Goal: Information Seeking & Learning: Learn about a topic

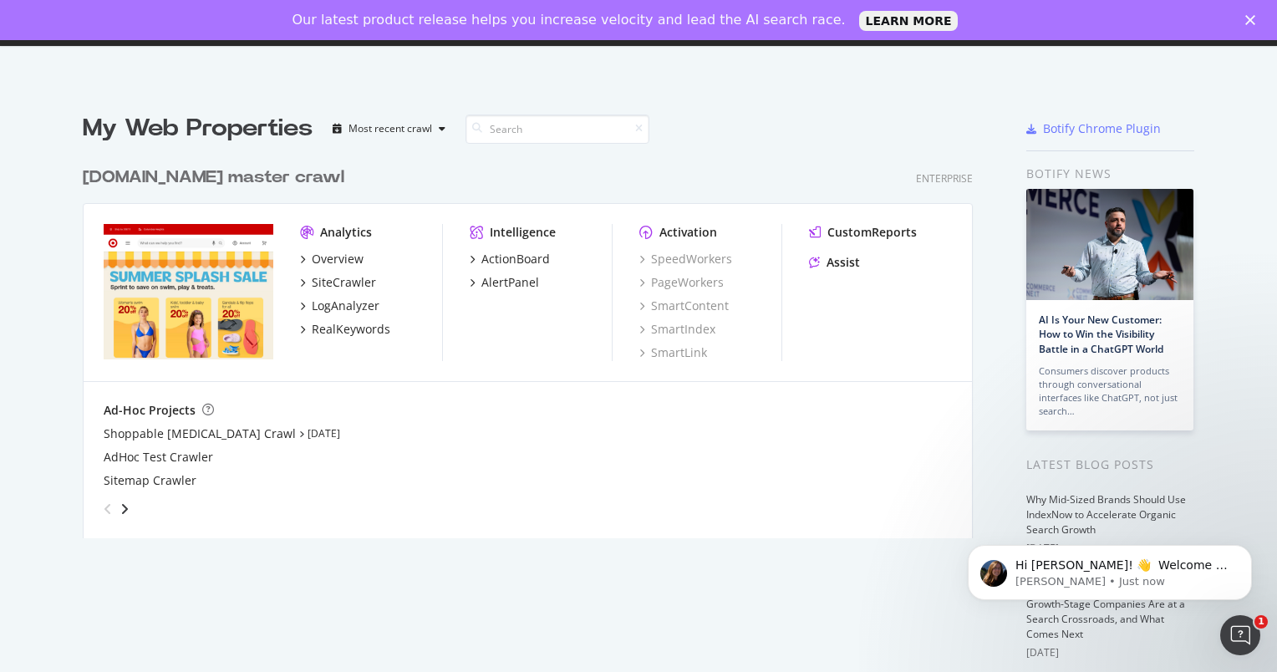
click at [1249, 17] on icon "Close" at bounding box center [1251, 20] width 10 height 10
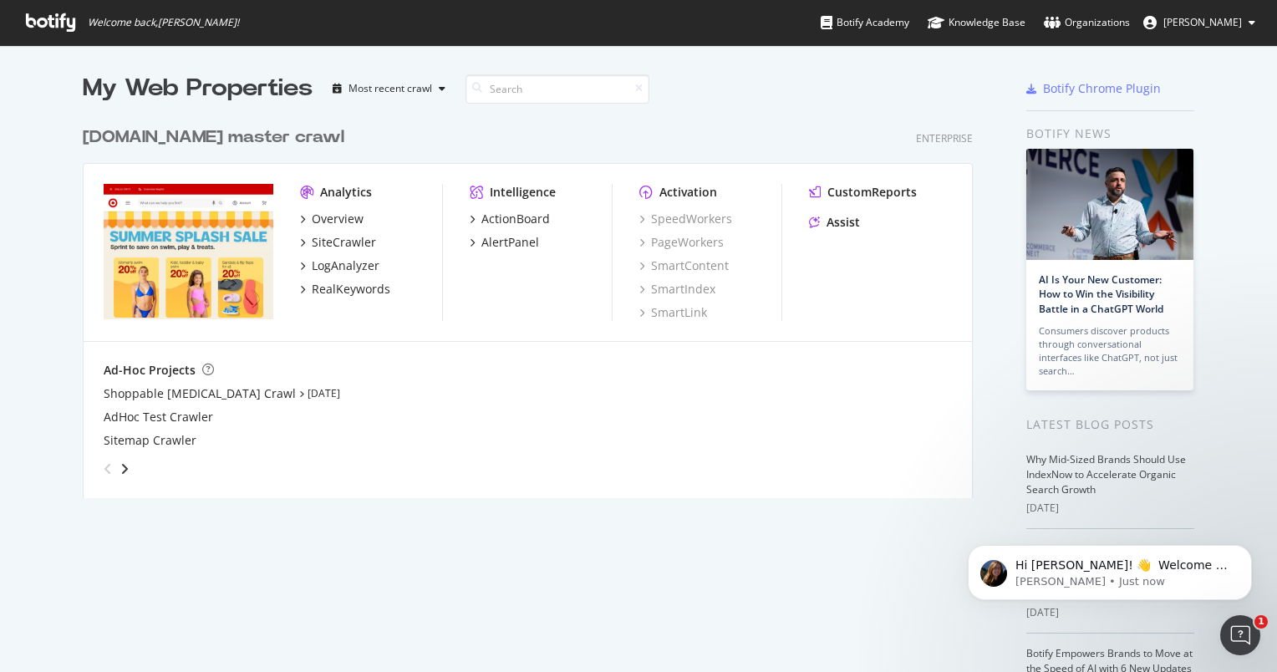
click at [1226, 20] on span "[PERSON_NAME]" at bounding box center [1203, 22] width 79 height 14
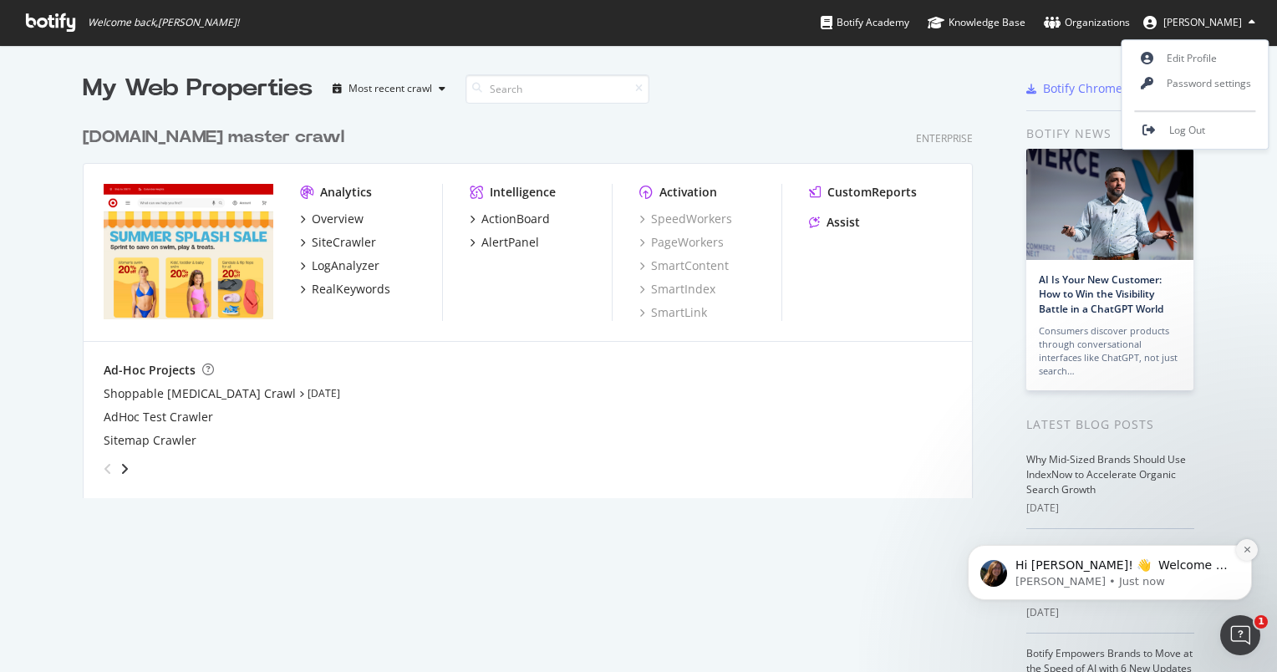
click at [1246, 546] on icon "Dismiss notification" at bounding box center [1247, 549] width 9 height 9
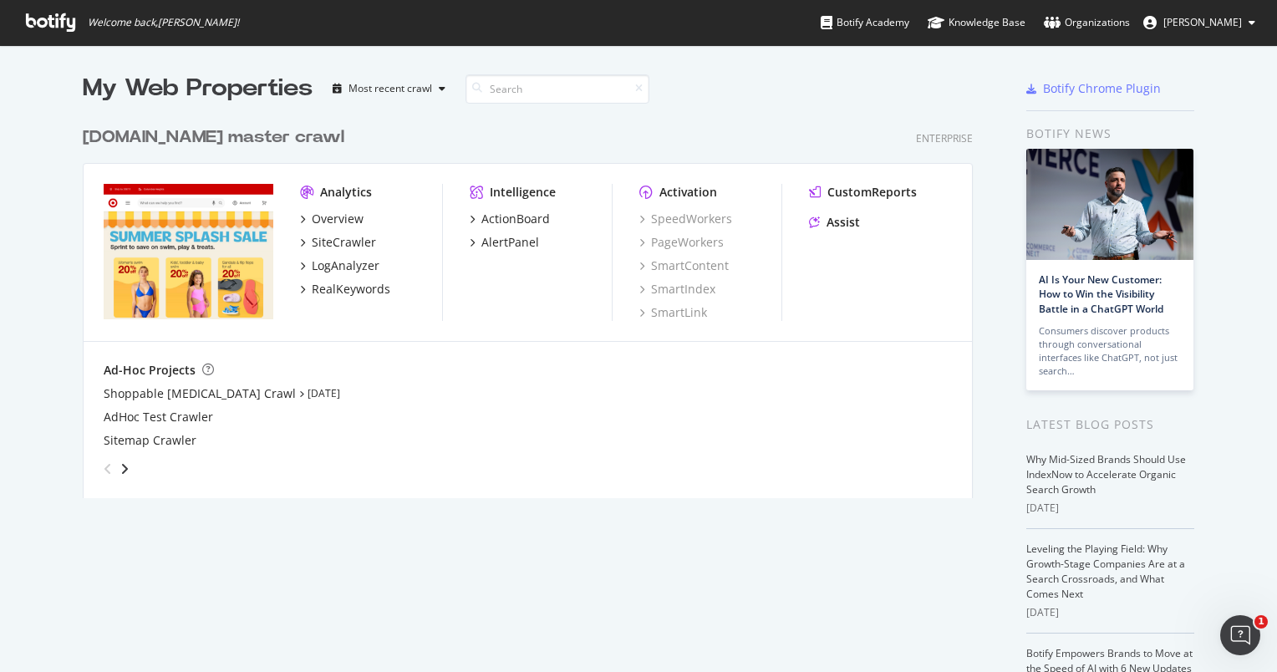
click at [883, 64] on div "My Web Properties Most recent crawl [DOMAIN_NAME] master crawl Enterprise Analy…" at bounding box center [638, 458] width 1277 height 827
click at [342, 220] on div "Overview" at bounding box center [338, 219] width 52 height 17
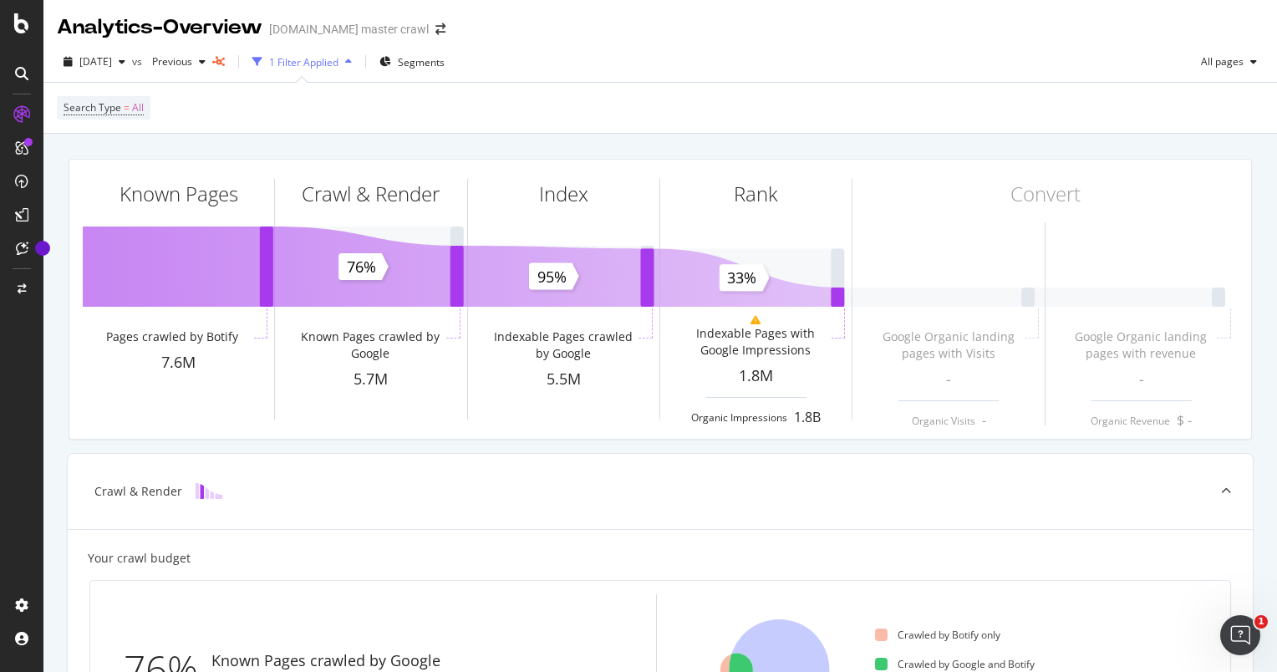
scroll to position [585, 0]
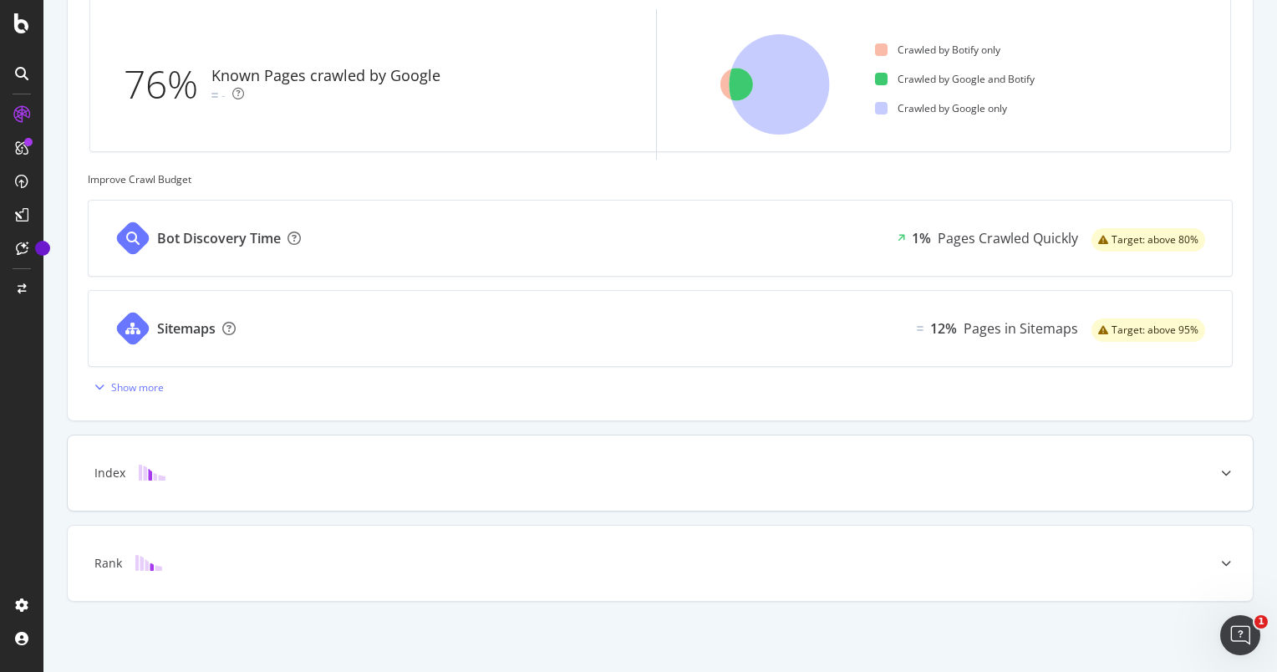
click at [1217, 465] on div at bounding box center [1227, 473] width 54 height 75
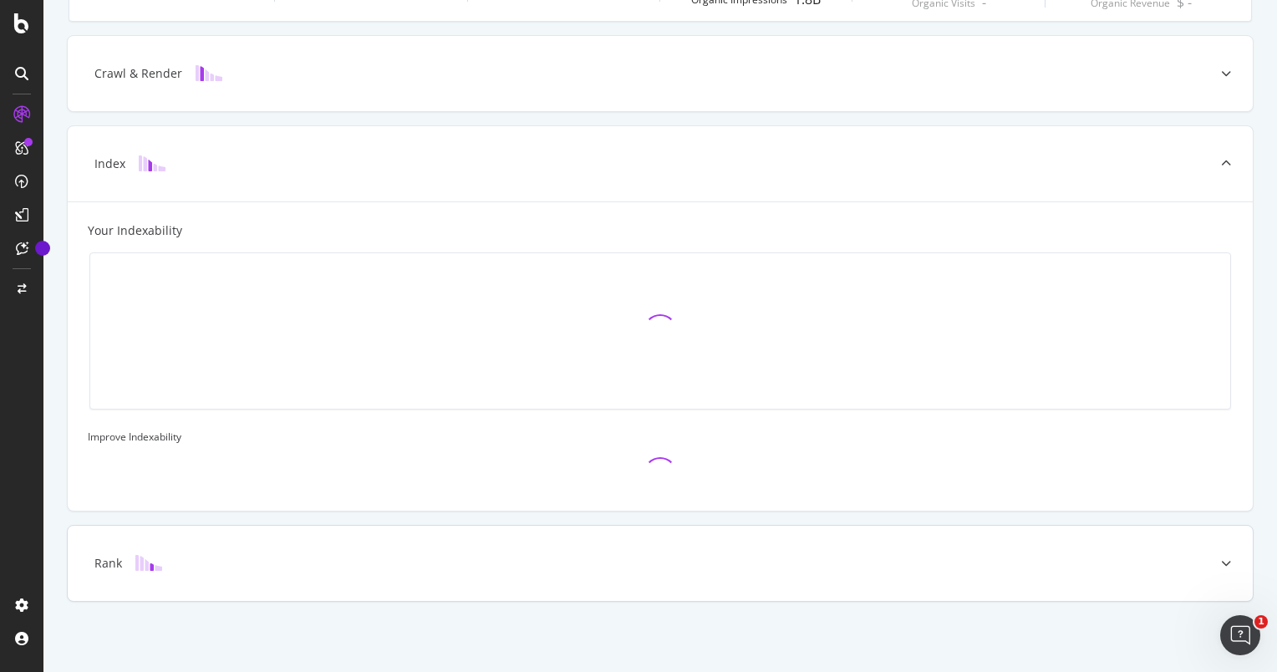
click at [1208, 555] on div at bounding box center [1227, 563] width 54 height 75
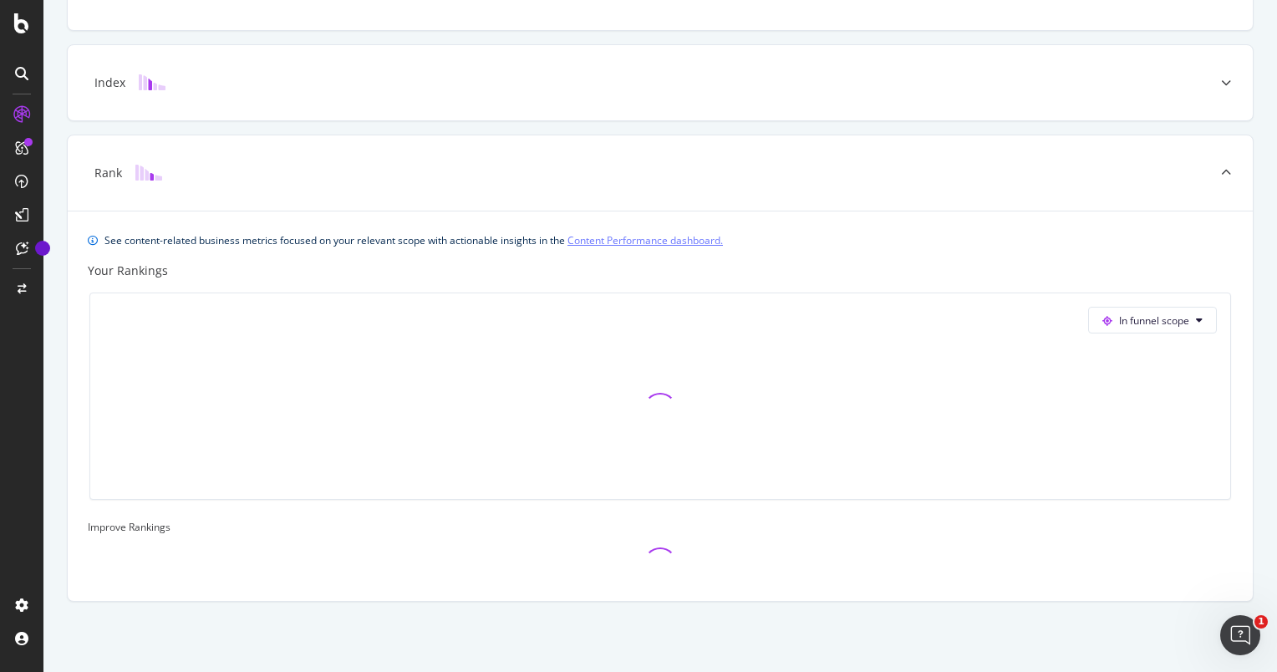
scroll to position [0, 0]
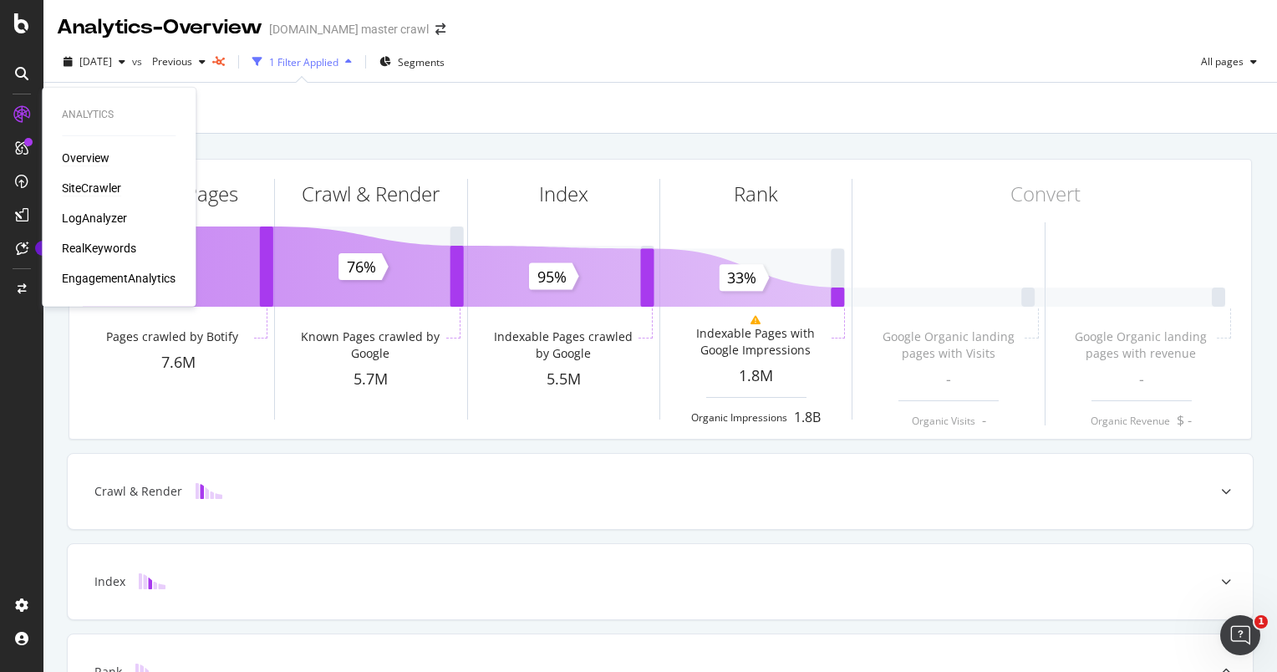
click at [87, 182] on div "SiteCrawler" at bounding box center [91, 188] width 59 height 17
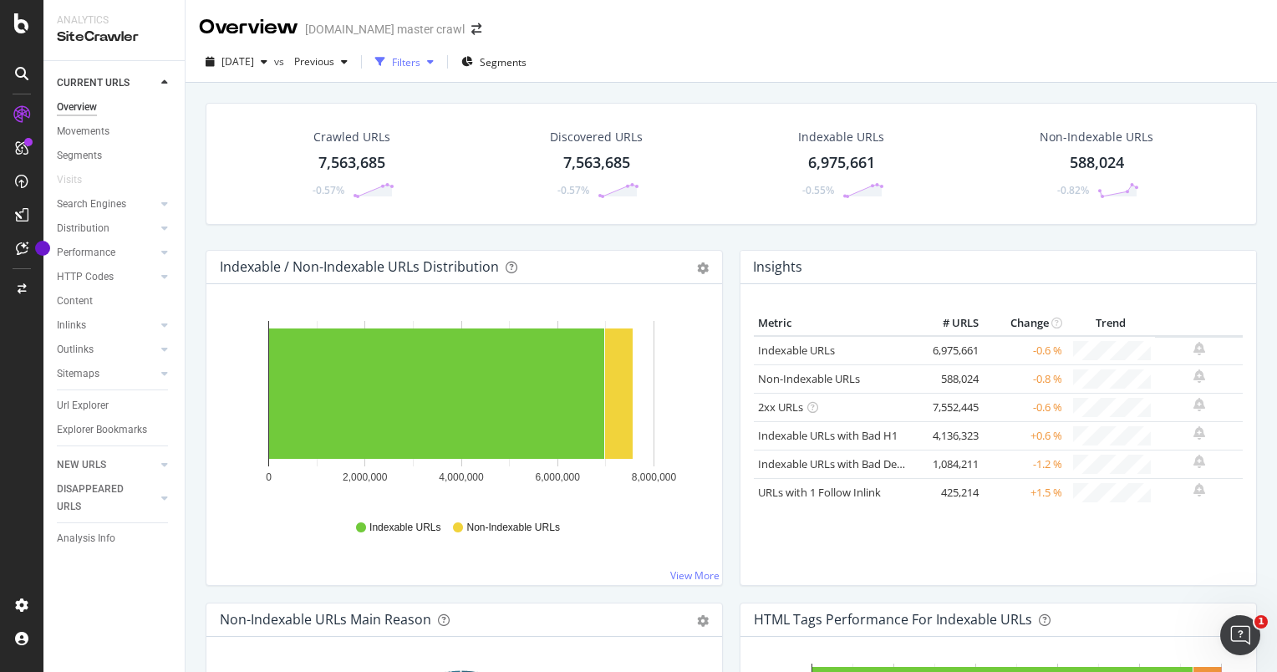
click at [434, 65] on icon "button" at bounding box center [430, 62] width 7 height 10
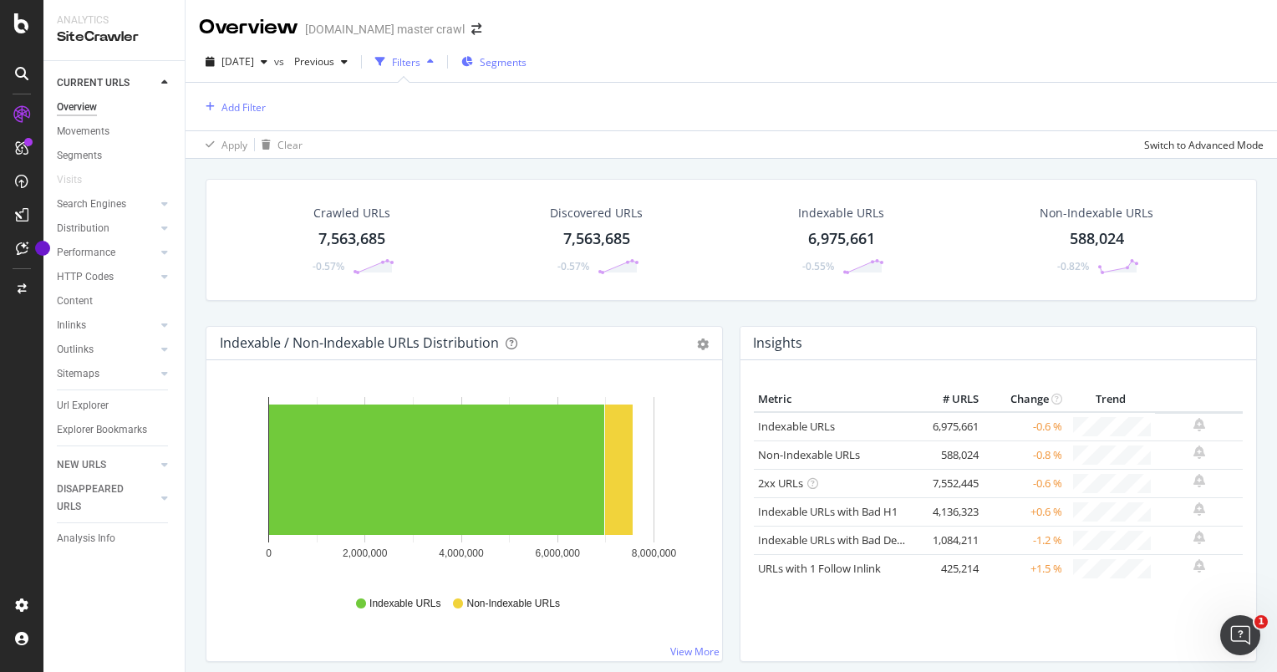
click at [527, 59] on span "Segments" at bounding box center [503, 62] width 47 height 14
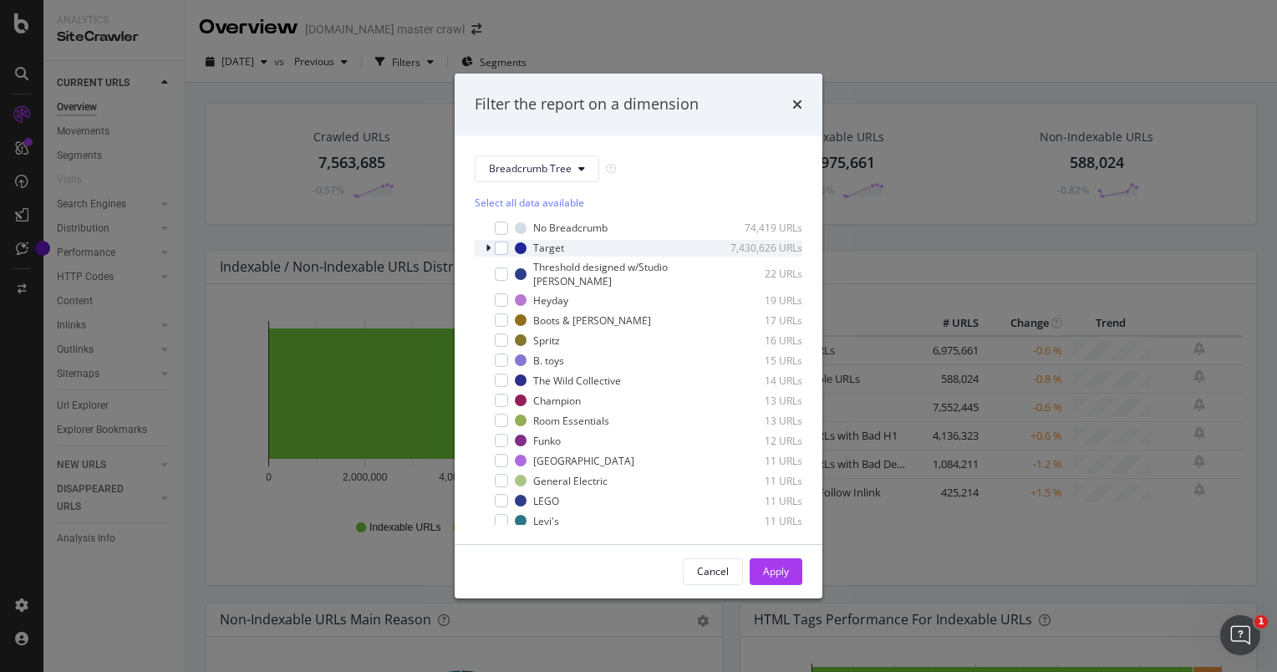
click at [487, 250] on icon "modal" at bounding box center [488, 248] width 5 height 10
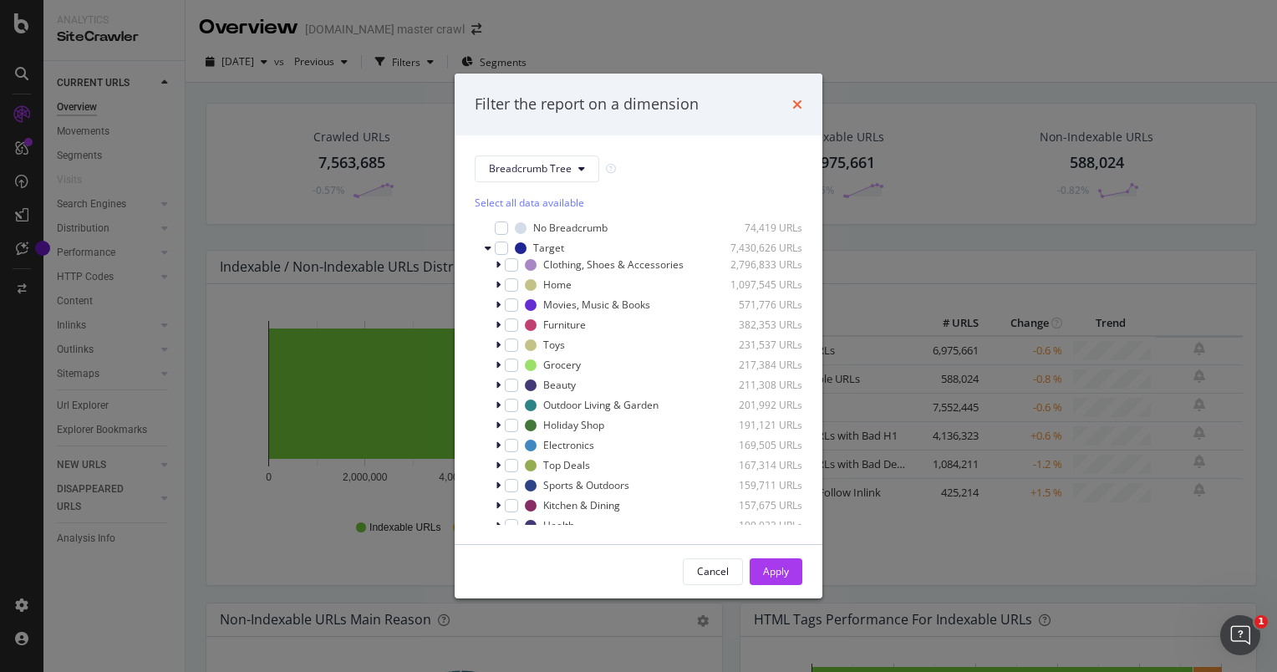
click at [801, 100] on icon "times" at bounding box center [798, 104] width 10 height 13
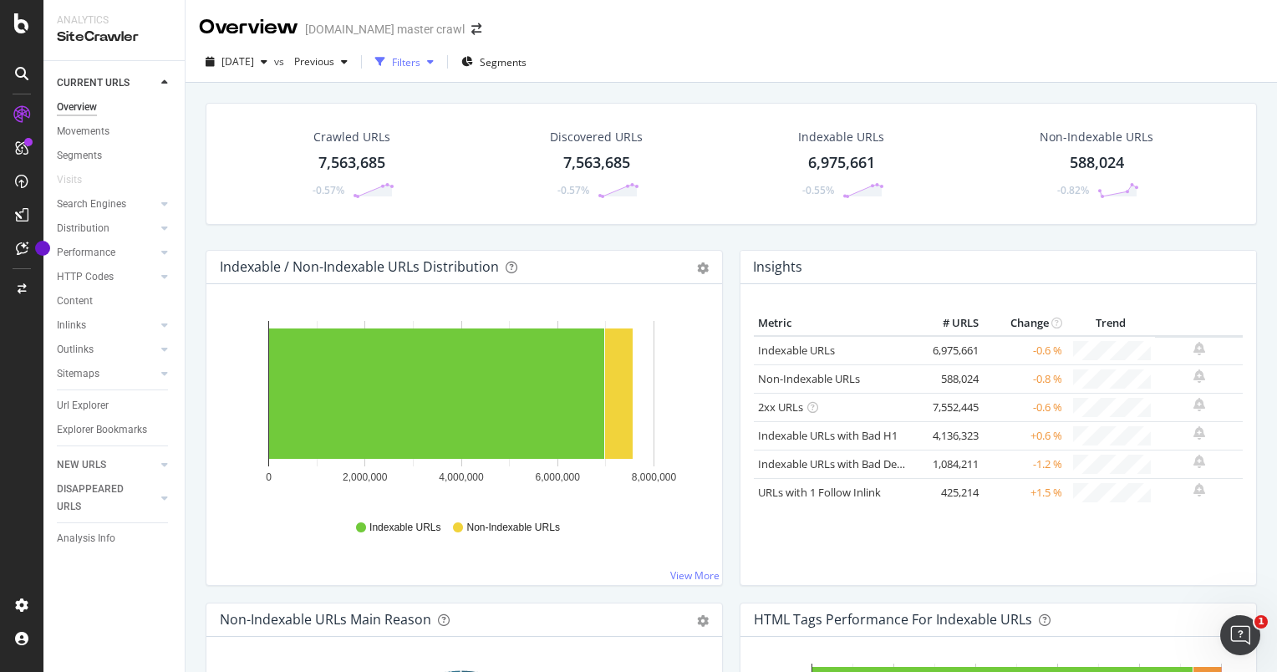
click at [435, 69] on div "Filters" at bounding box center [405, 61] width 72 height 25
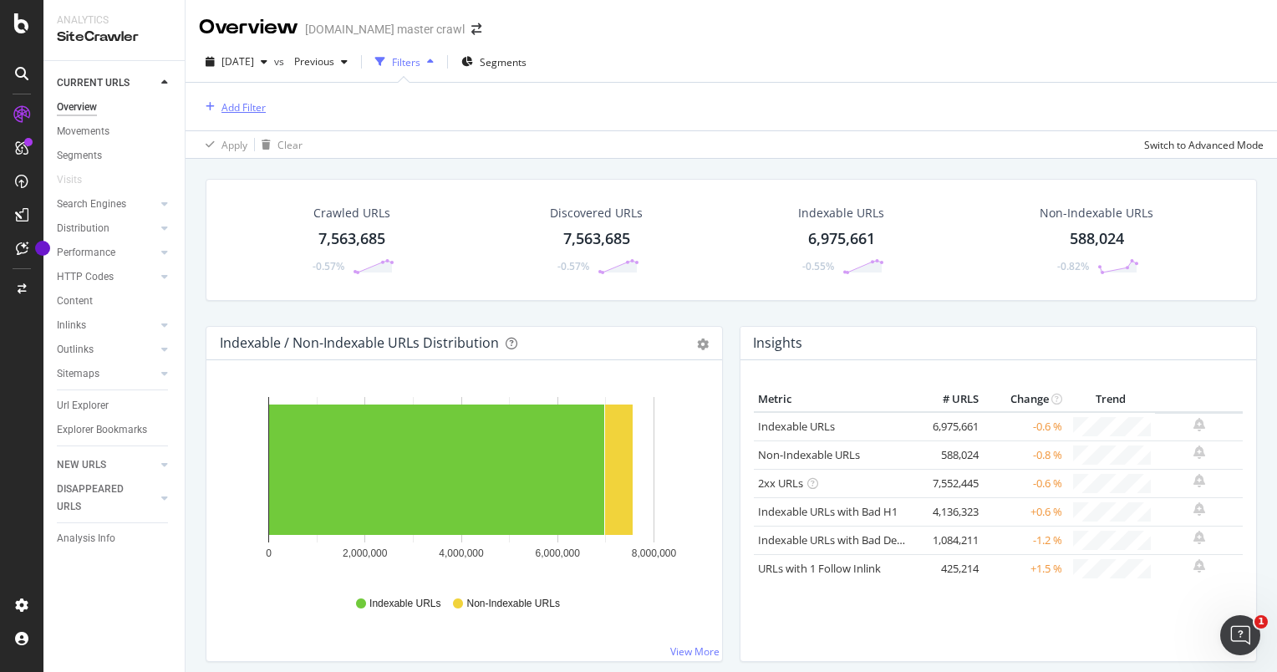
click at [252, 111] on div "Add Filter" at bounding box center [244, 107] width 44 height 14
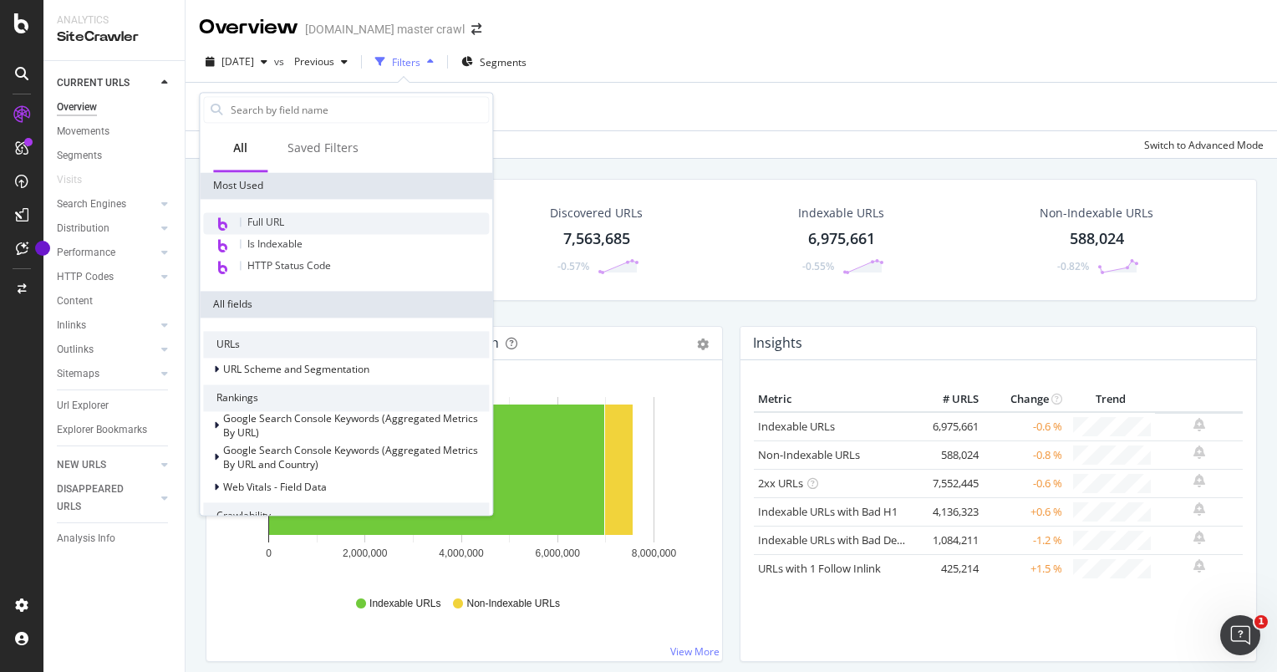
click at [294, 231] on div "Full URL" at bounding box center [346, 223] width 286 height 22
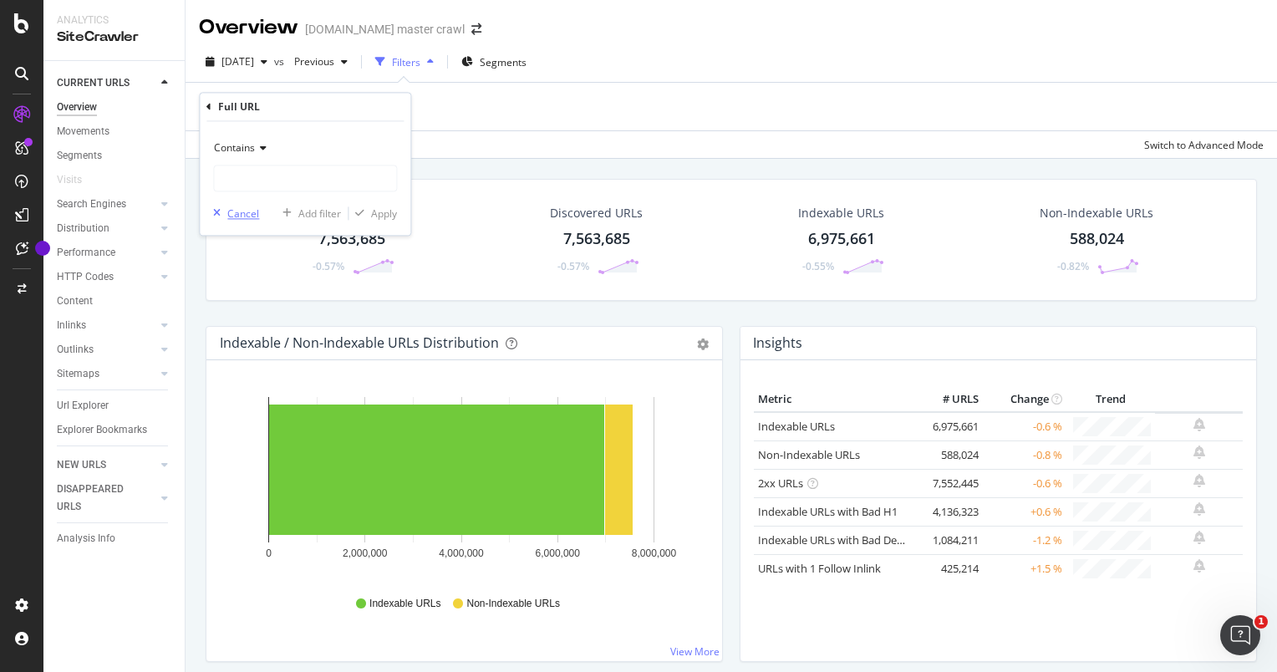
click at [240, 215] on div "Cancel" at bounding box center [243, 213] width 32 height 14
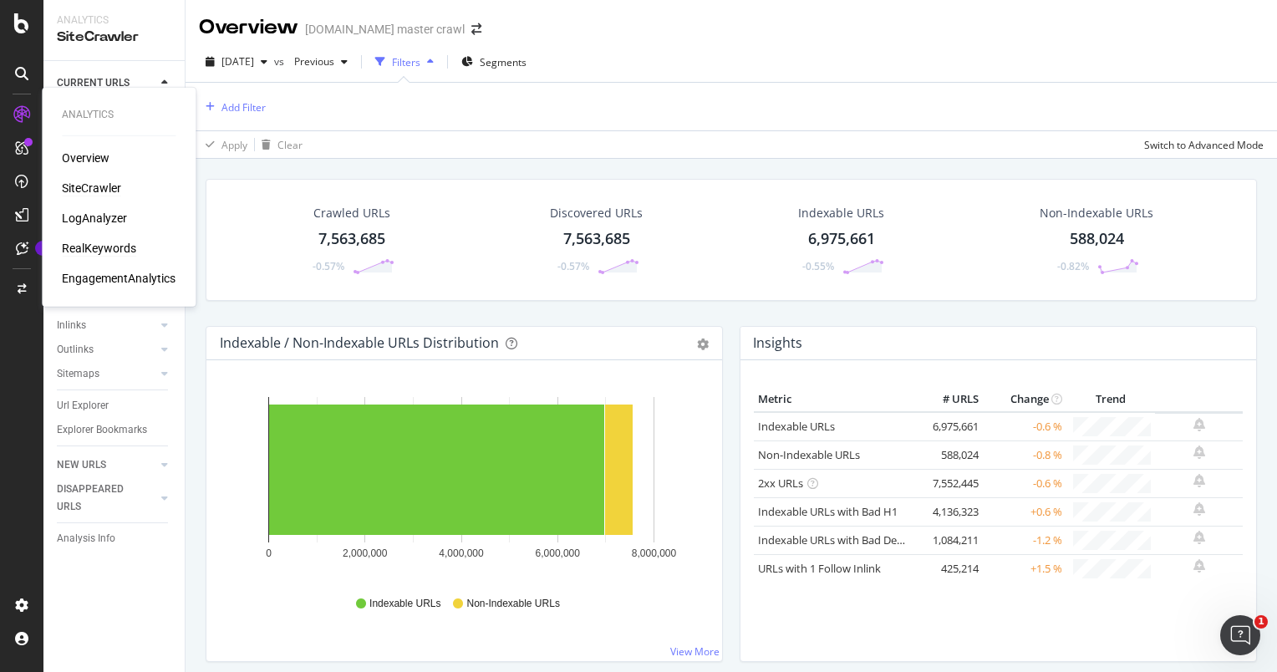
click at [79, 246] on div "RealKeywords" at bounding box center [99, 248] width 74 height 17
